Goal: Information Seeking & Learning: Find contact information

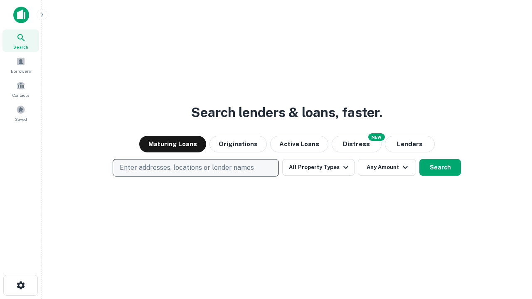
click at [195, 168] on p "Enter addresses, locations or lender names" at bounding box center [187, 168] width 134 height 10
type input "**********"
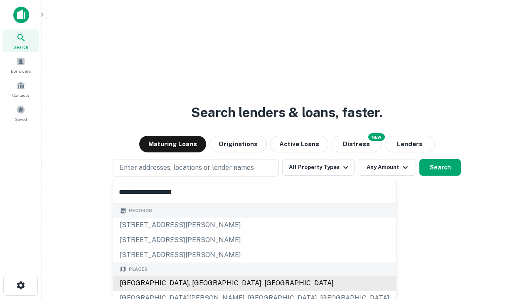
click at [199, 283] on div "Santa Monica, CA, USA" at bounding box center [254, 283] width 283 height 15
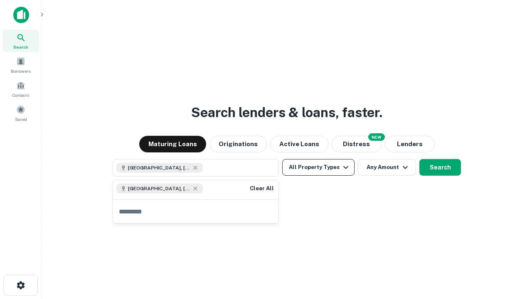
click at [318, 167] on button "All Property Types" at bounding box center [318, 167] width 72 height 17
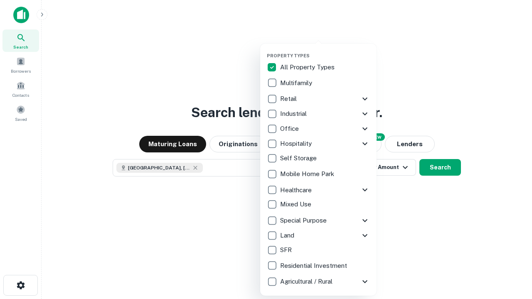
click at [325, 50] on button "button" at bounding box center [325, 50] width 116 height 0
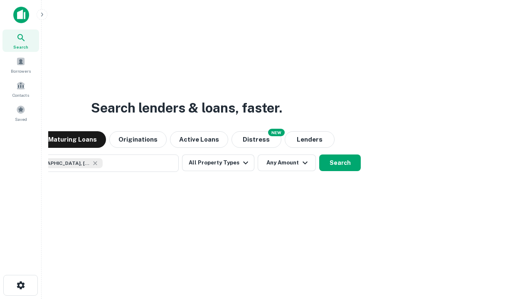
scroll to position [13, 0]
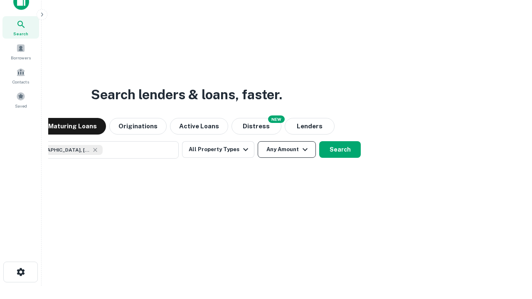
click at [257, 141] on button "Any Amount" at bounding box center [286, 149] width 58 height 17
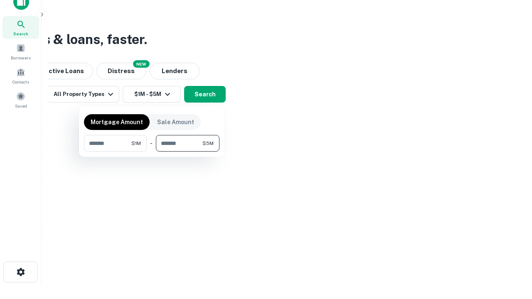
type input "*******"
click at [152, 152] on button "button" at bounding box center [151, 152] width 135 height 0
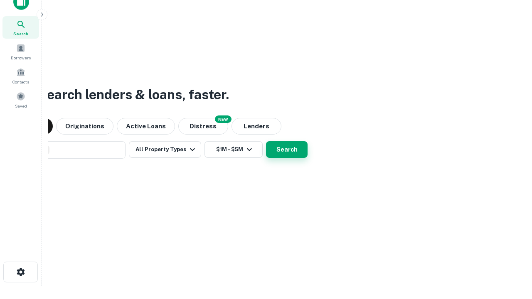
click at [266, 141] on button "Search" at bounding box center [287, 149] width 42 height 17
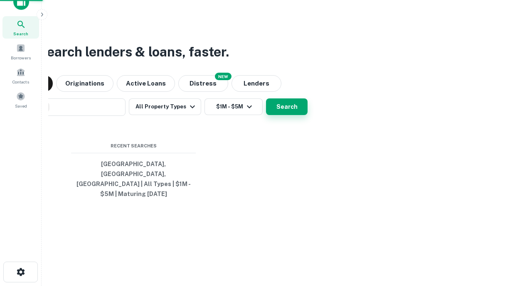
scroll to position [27, 235]
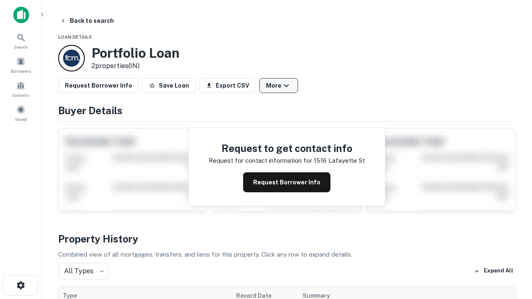
click at [278, 86] on button "More" at bounding box center [278, 85] width 39 height 15
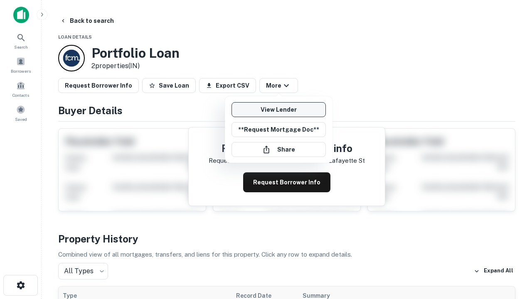
click at [278, 110] on link "View Lender" at bounding box center [278, 109] width 94 height 15
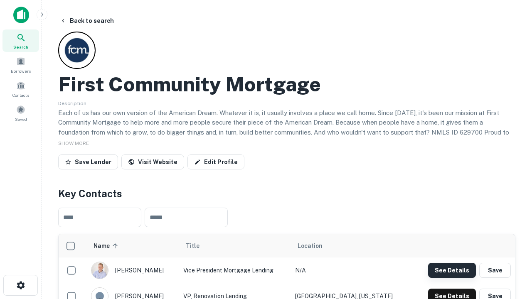
click at [451, 270] on button "See Details" at bounding box center [452, 270] width 48 height 15
